Goal: Task Accomplishment & Management: Use online tool/utility

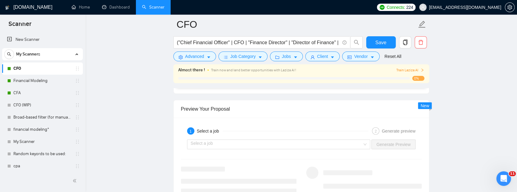
scroll to position [1138, 0]
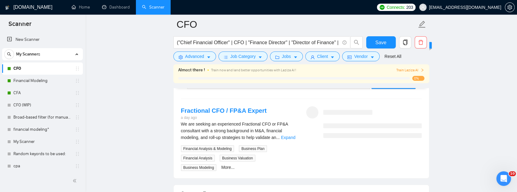
scroll to position [221, 0]
